Goal: Information Seeking & Learning: Learn about a topic

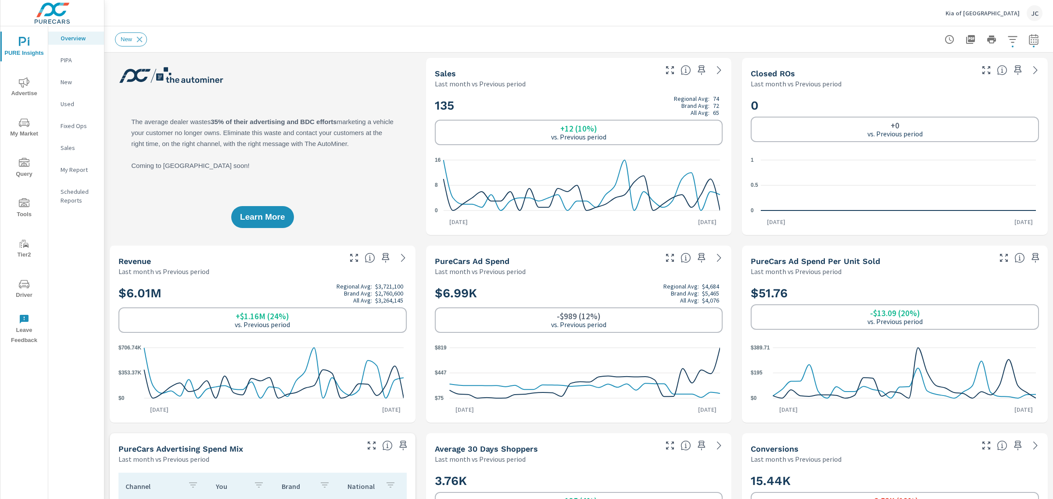
scroll to position [263, 0]
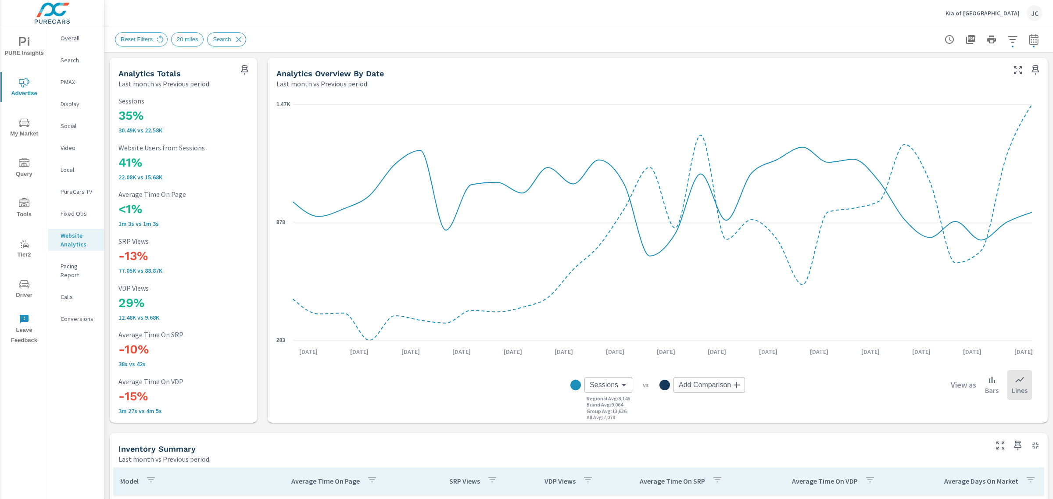
scroll to position [362, 0]
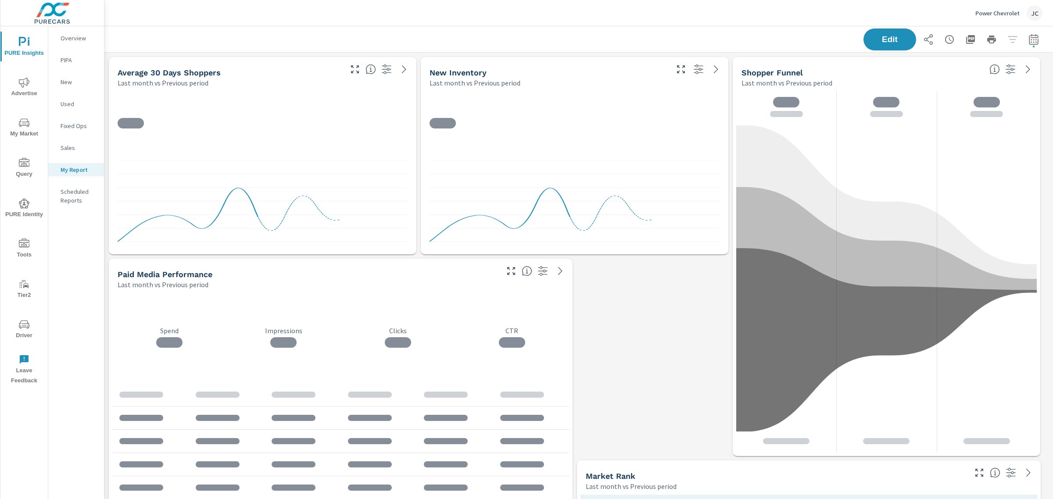
scroll to position [1131, 957]
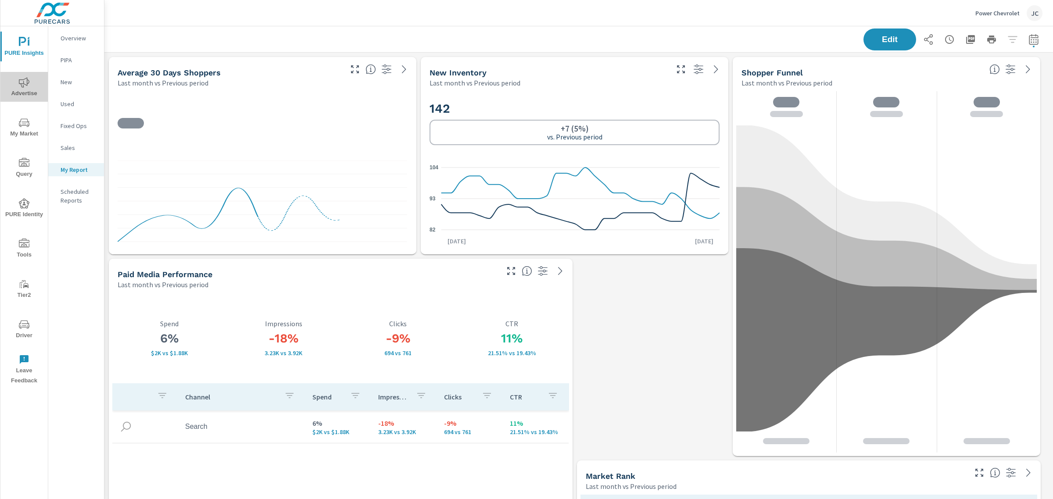
click at [29, 80] on icon "nav menu" at bounding box center [24, 82] width 11 height 10
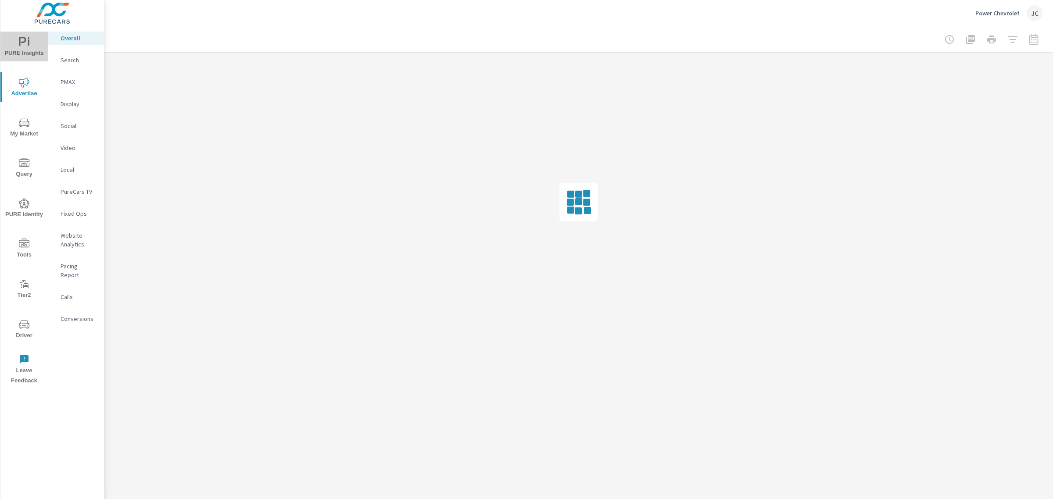
click at [25, 53] on span "PURE Insights" at bounding box center [24, 47] width 42 height 21
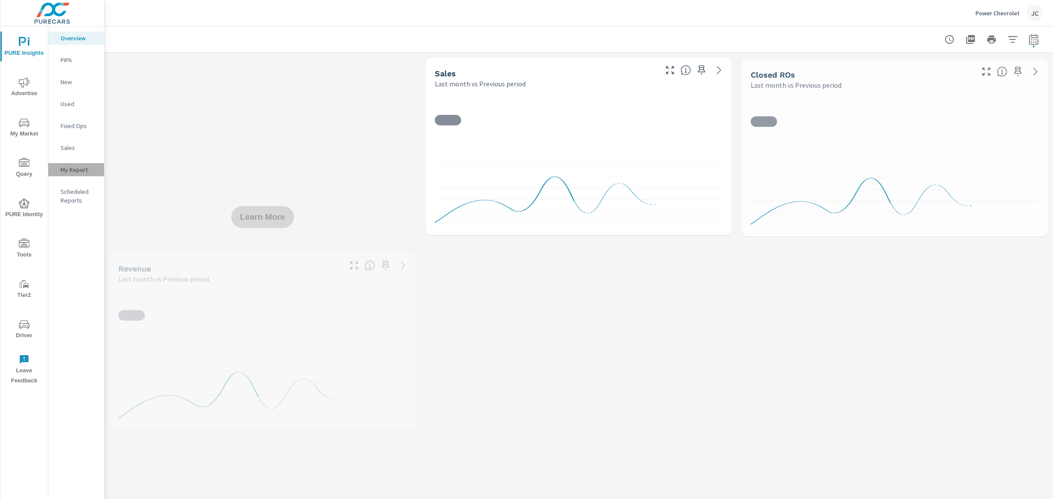
click at [65, 168] on p "My Report" at bounding box center [79, 169] width 36 height 9
